Goal: Task Accomplishment & Management: Manage account settings

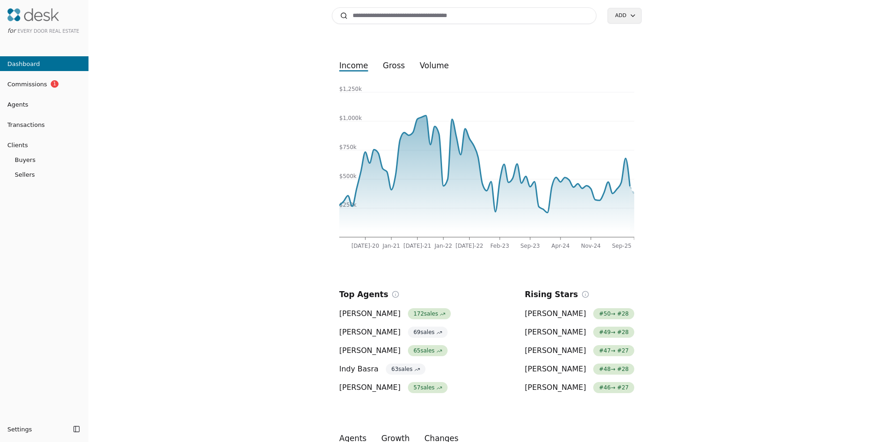
click at [29, 121] on span "Transactions" at bounding box center [22, 125] width 45 height 10
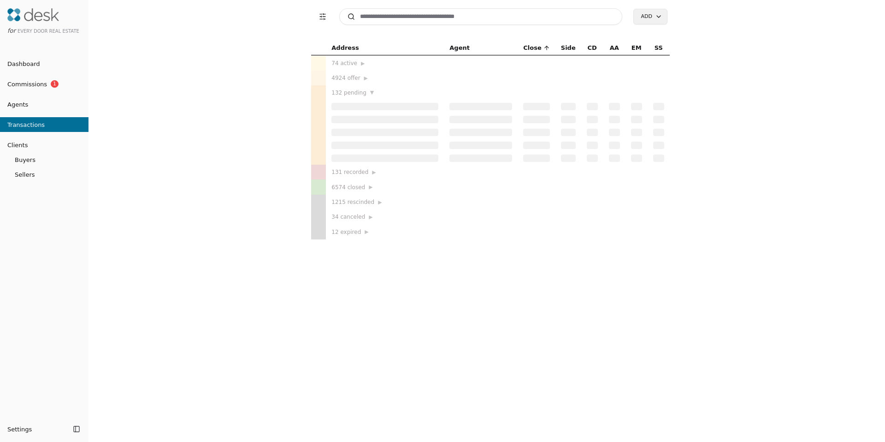
click at [24, 101] on span "Agents" at bounding box center [14, 105] width 28 height 10
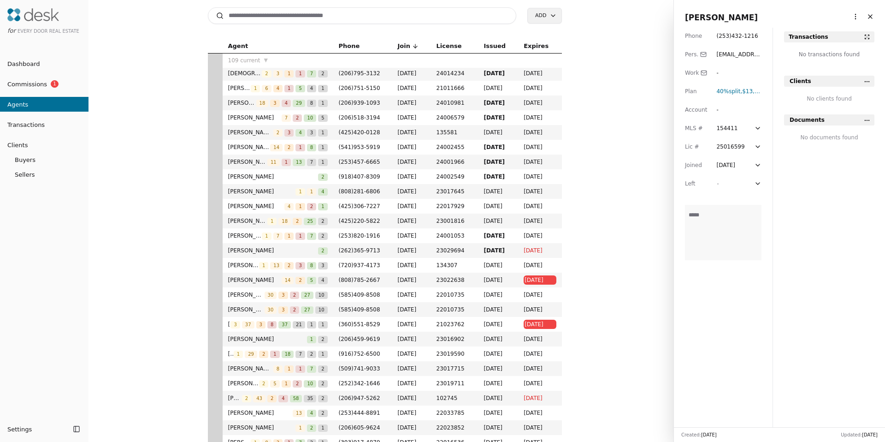
scroll to position [623, 0]
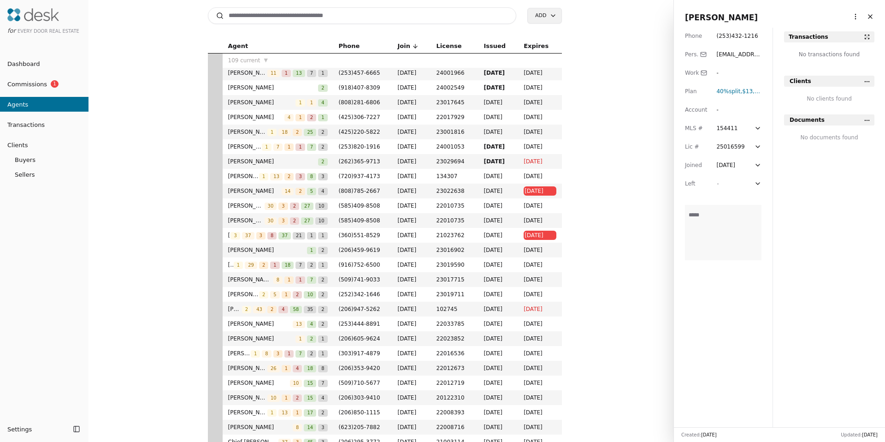
click at [338, 15] on input at bounding box center [362, 15] width 309 height 17
type input "*****"
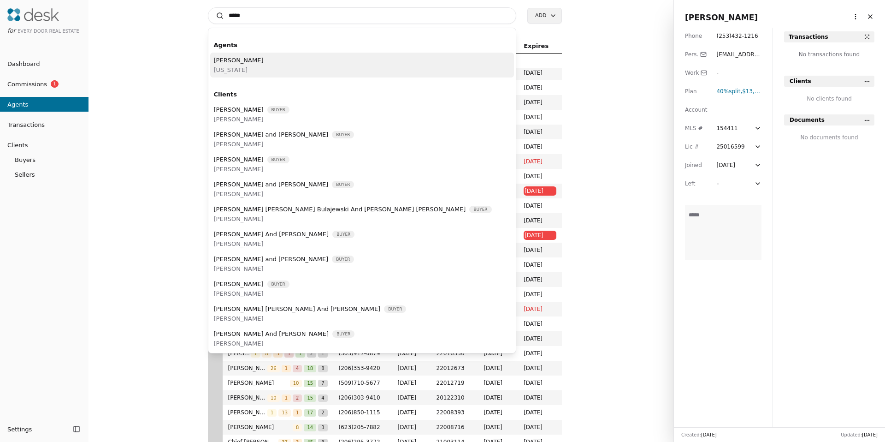
click at [268, 61] on div "[PERSON_NAME][US_STATE]" at bounding box center [362, 65] width 304 height 25
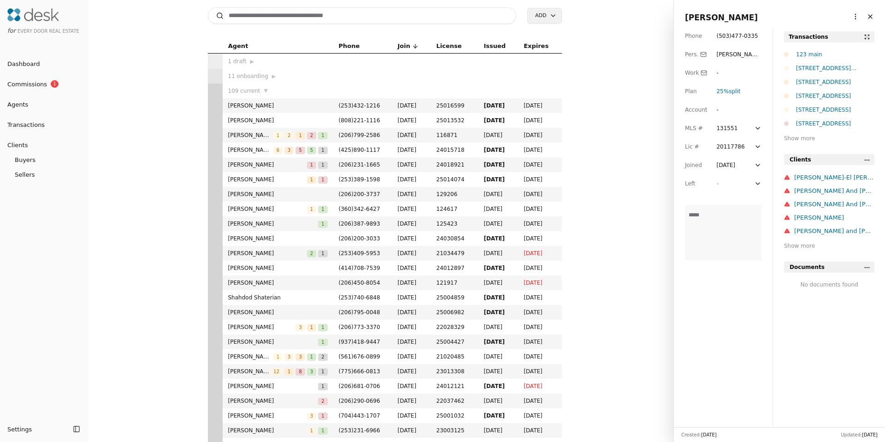
click at [848, 18] on html "for Every Door Real Estate Dashboard Commissions 1 Agents Transactions Clients …" at bounding box center [442, 221] width 885 height 442
click at [817, 53] on link "Navigate as Agent" at bounding box center [827, 51] width 55 height 10
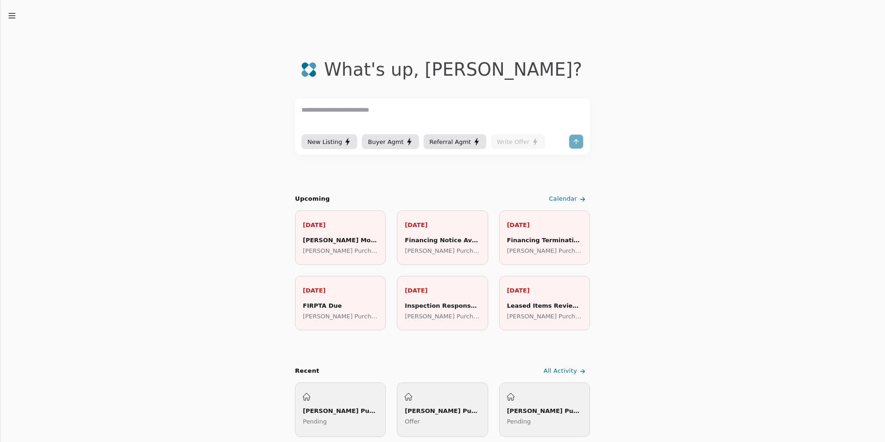
click at [14, 18] on icon "button" at bounding box center [11, 15] width 9 height 9
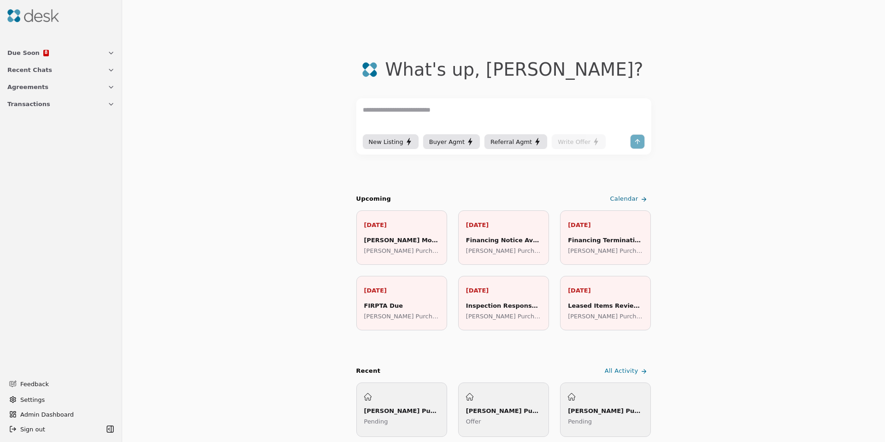
click at [21, 110] on button "Transactions" at bounding box center [61, 103] width 119 height 17
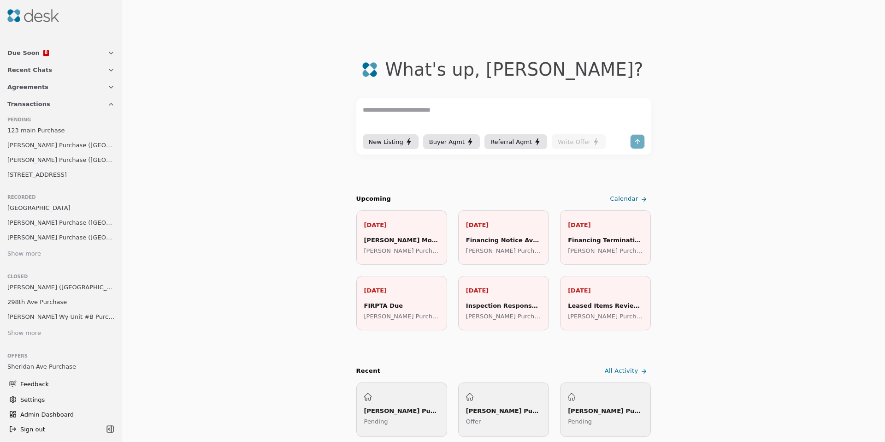
click at [48, 141] on span "Eichel Purchase (82nd Street)" at bounding box center [60, 145] width 107 height 10
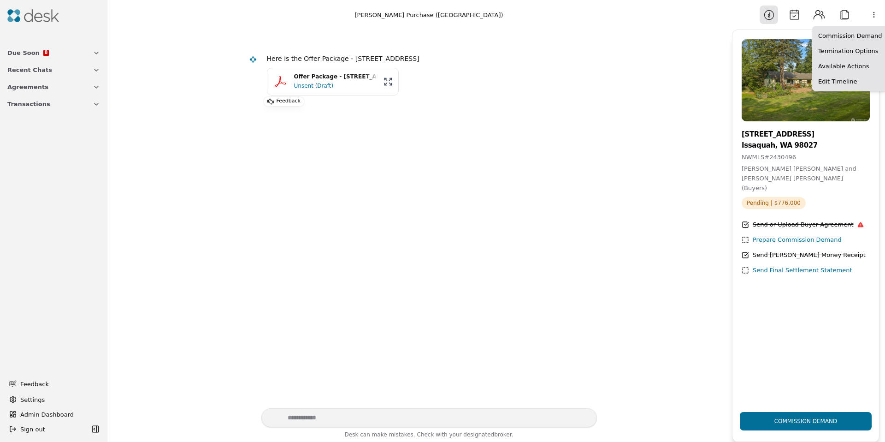
click at [872, 16] on html "Due Soon 8 Recent Chats Agreements Transactions Feedback Settings Admin Dashboa…" at bounding box center [442, 221] width 885 height 442
click at [846, 68] on div "Available Actions" at bounding box center [850, 66] width 71 height 15
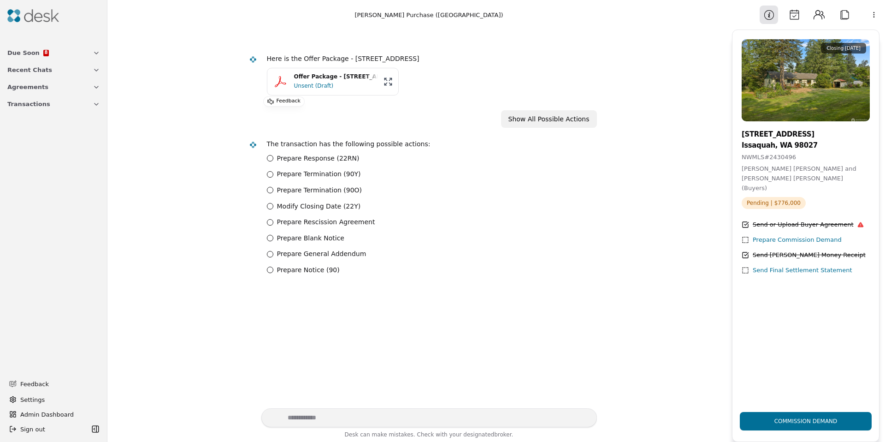
click at [327, 209] on label "Modify Closing Date (22Y)" at bounding box center [319, 206] width 84 height 11
click at [273, 209] on \(22Y\) "Modify Closing Date (22Y)" at bounding box center [270, 206] width 6 height 6
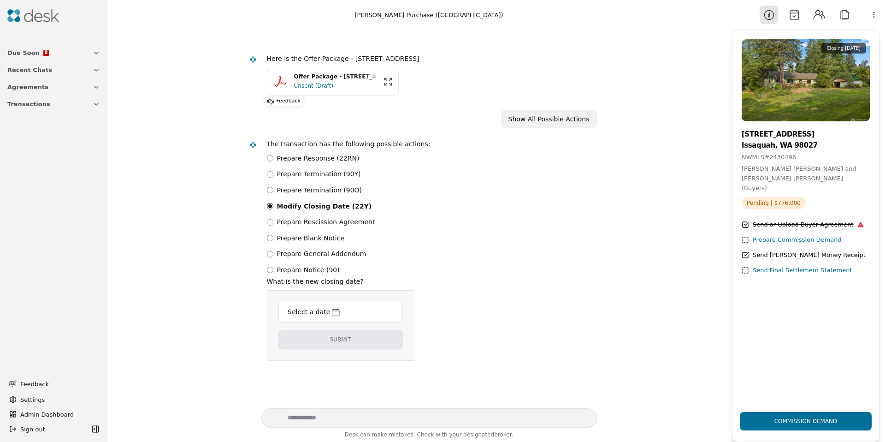
click at [322, 315] on div "Select a date" at bounding box center [308, 312] width 44 height 12
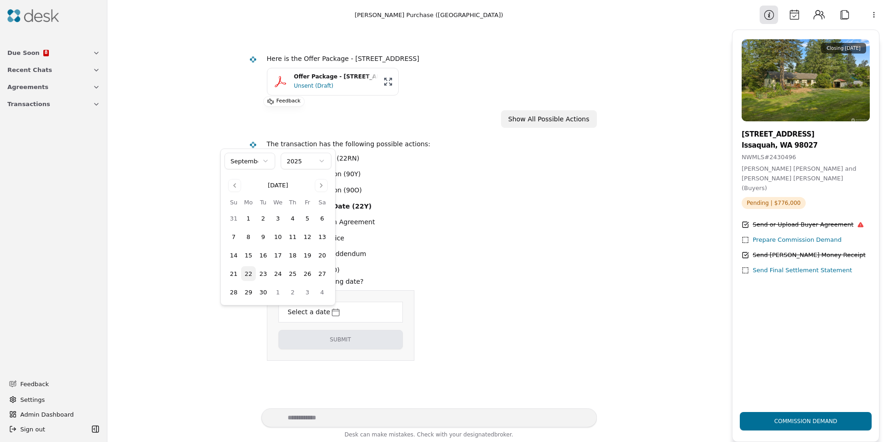
click at [267, 292] on button "30" at bounding box center [263, 292] width 15 height 15
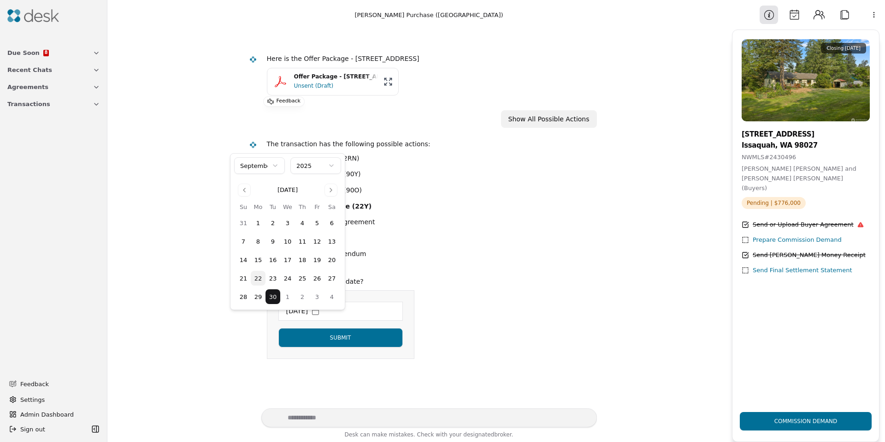
click at [321, 345] on html "Due Soon 8 Recent Chats Agreements Transactions Feedback Settings Admin Dashboa…" at bounding box center [442, 221] width 885 height 442
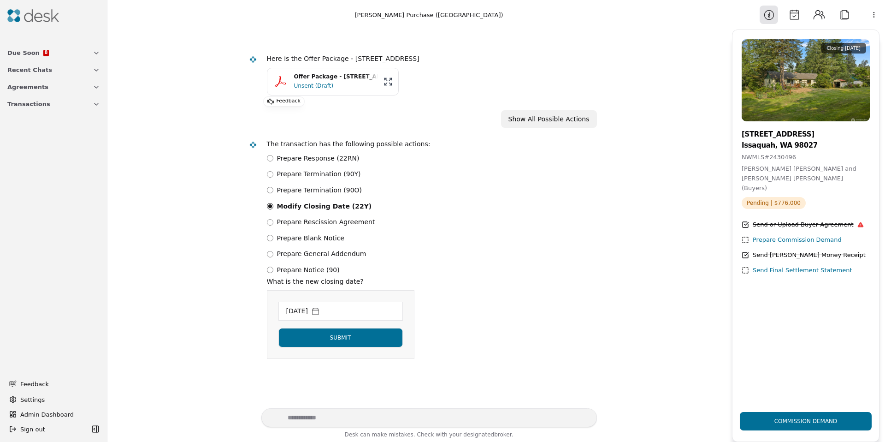
click at [339, 347] on button "Submit" at bounding box center [341, 337] width 125 height 19
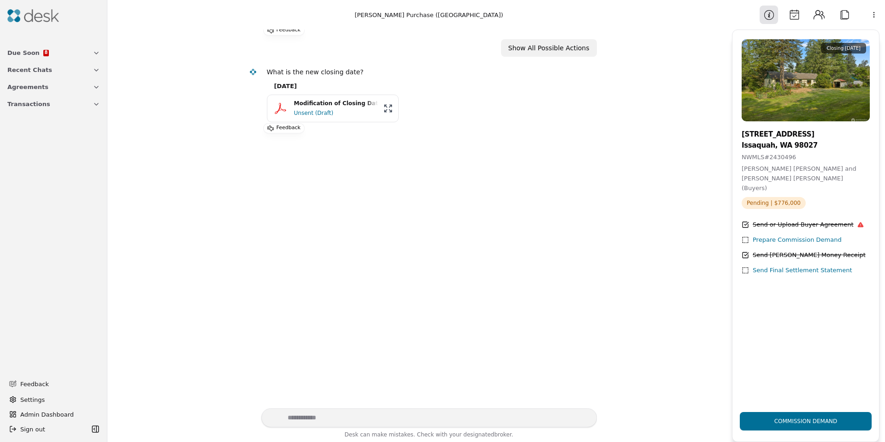
scroll to position [81, 0]
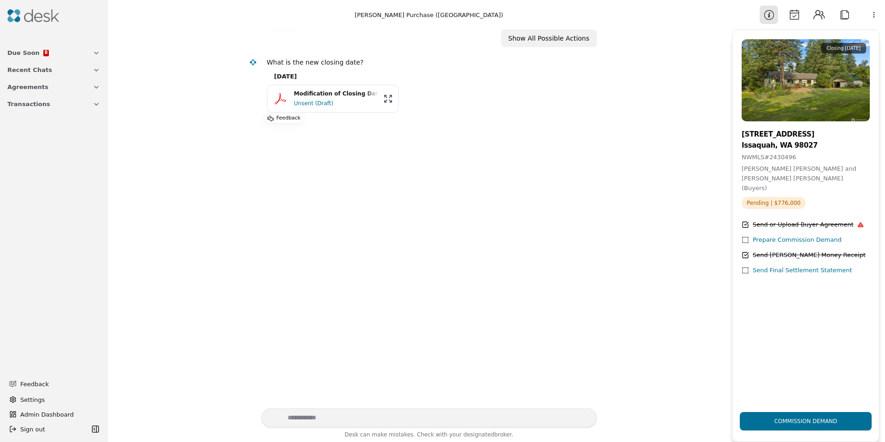
click at [314, 95] on div "Modification of Closing Date.pdf" at bounding box center [336, 93] width 84 height 9
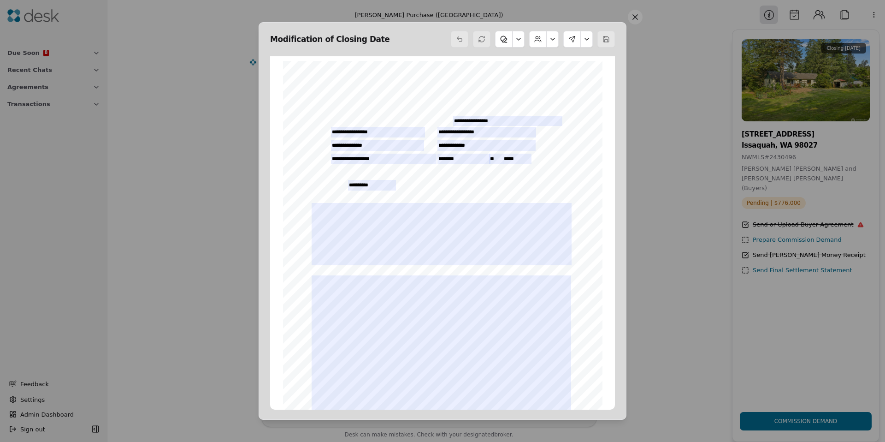
scroll to position [5, 0]
click at [520, 40] on button at bounding box center [519, 39] width 12 height 17
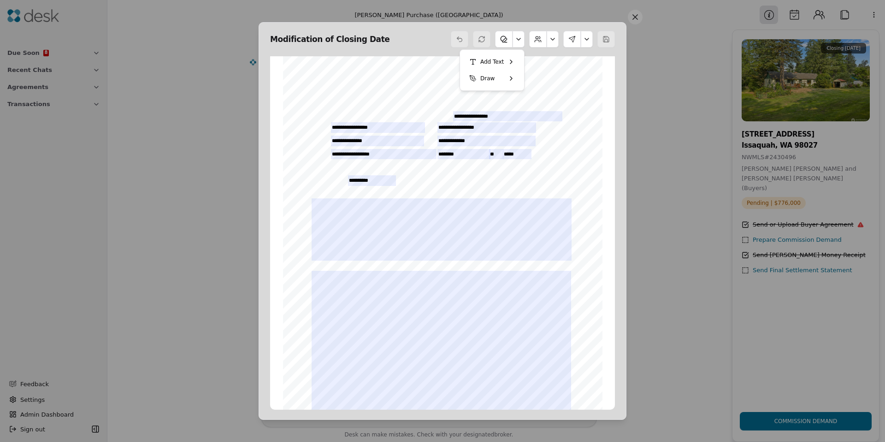
click at [519, 41] on button at bounding box center [519, 39] width 12 height 17
click at [554, 42] on button at bounding box center [553, 39] width 12 height 17
click at [582, 41] on button at bounding box center [587, 39] width 12 height 17
click at [583, 41] on button at bounding box center [587, 39] width 12 height 17
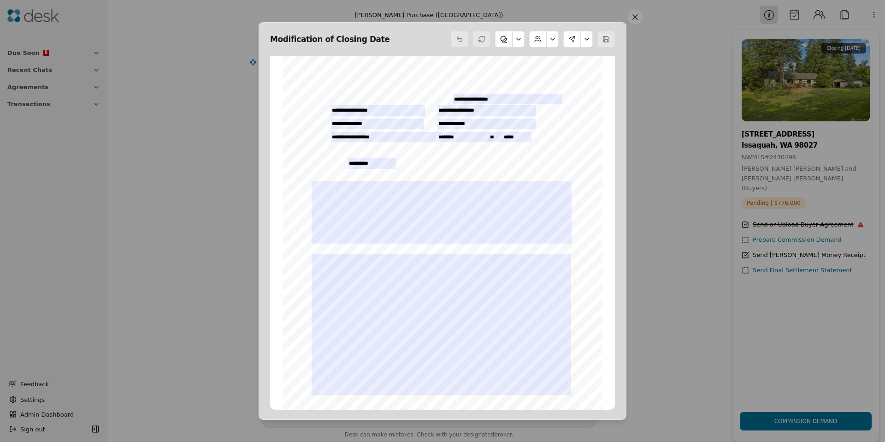
scroll to position [0, 0]
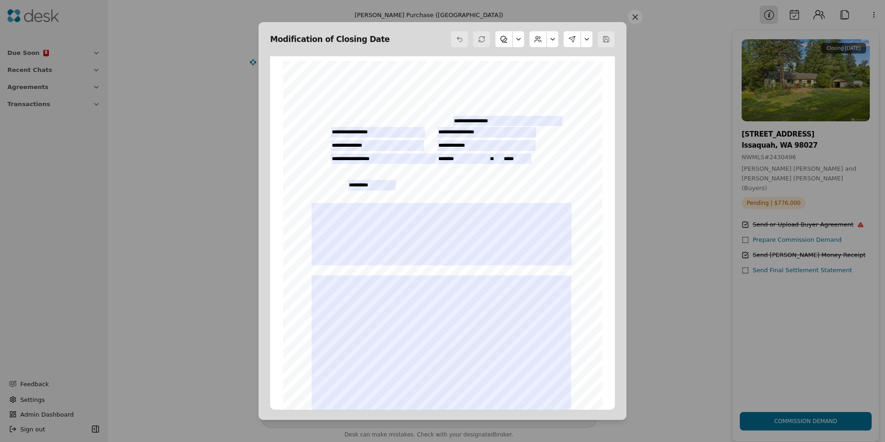
click at [633, 19] on button at bounding box center [635, 17] width 15 height 15
